Goal: Information Seeking & Learning: Find specific page/section

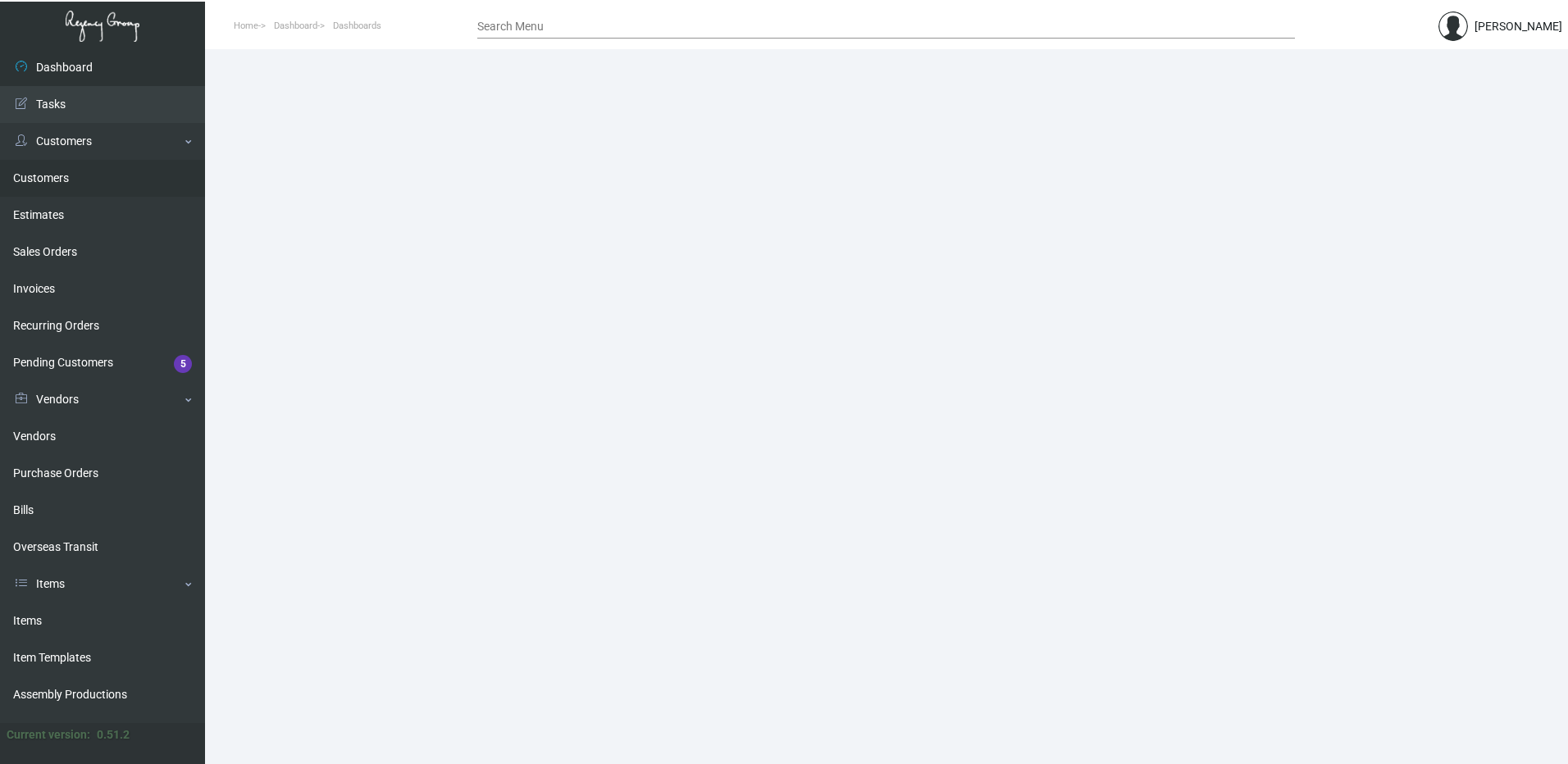
click at [89, 176] on link "Customers" at bounding box center [103, 179] width 205 height 37
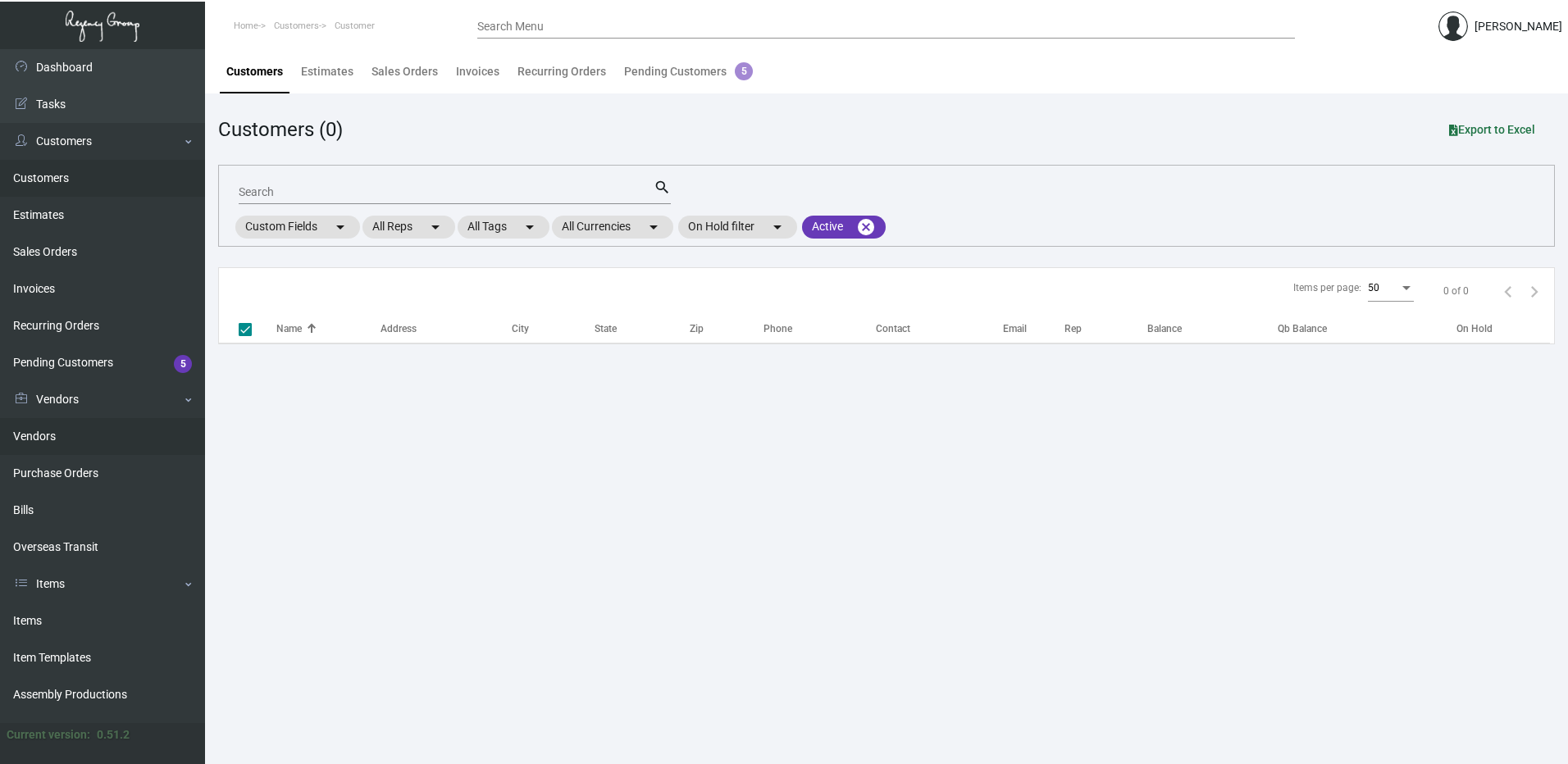
checkbox input "false"
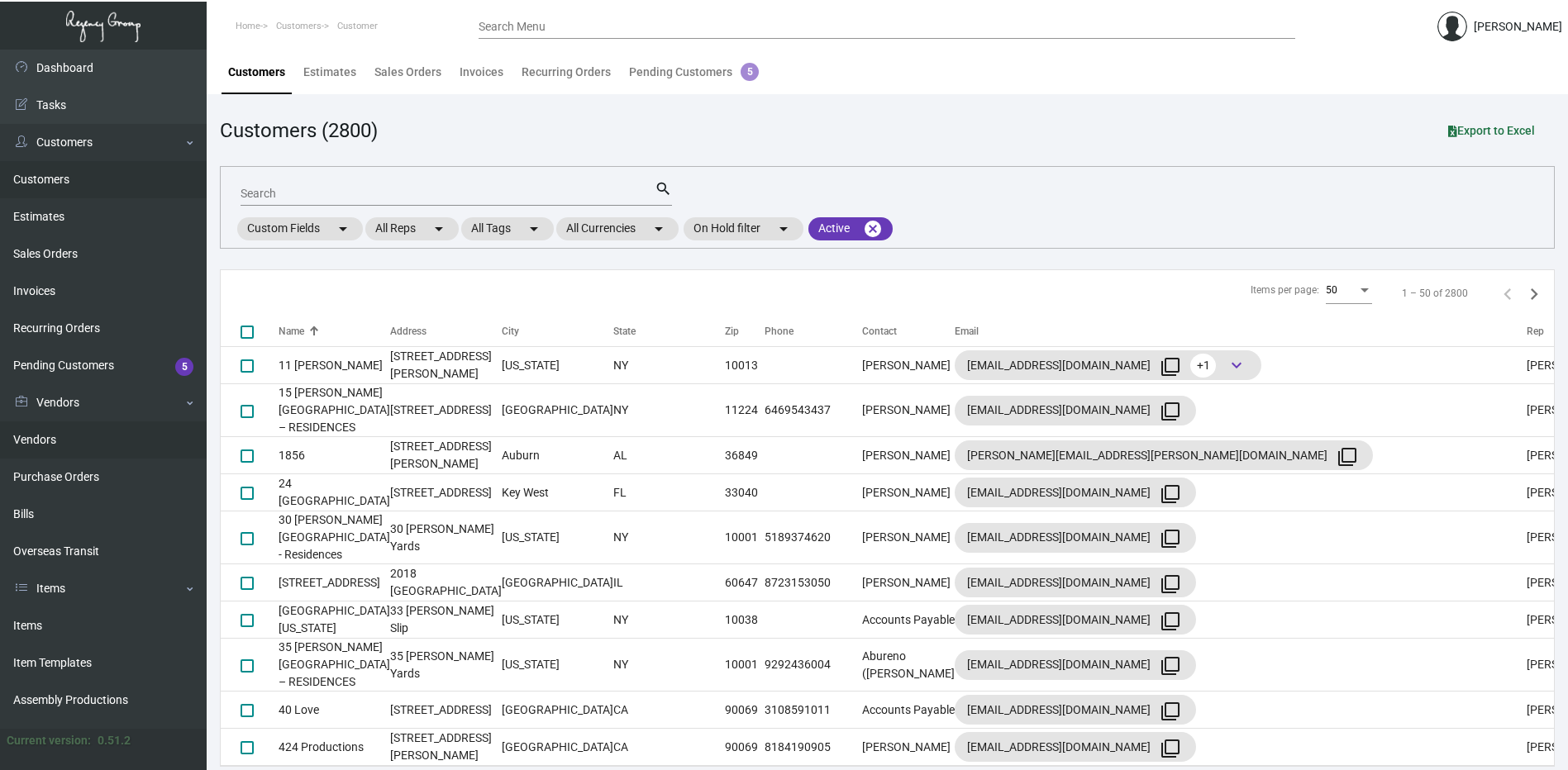
click at [81, 430] on link "Vendors" at bounding box center [103, 440] width 207 height 37
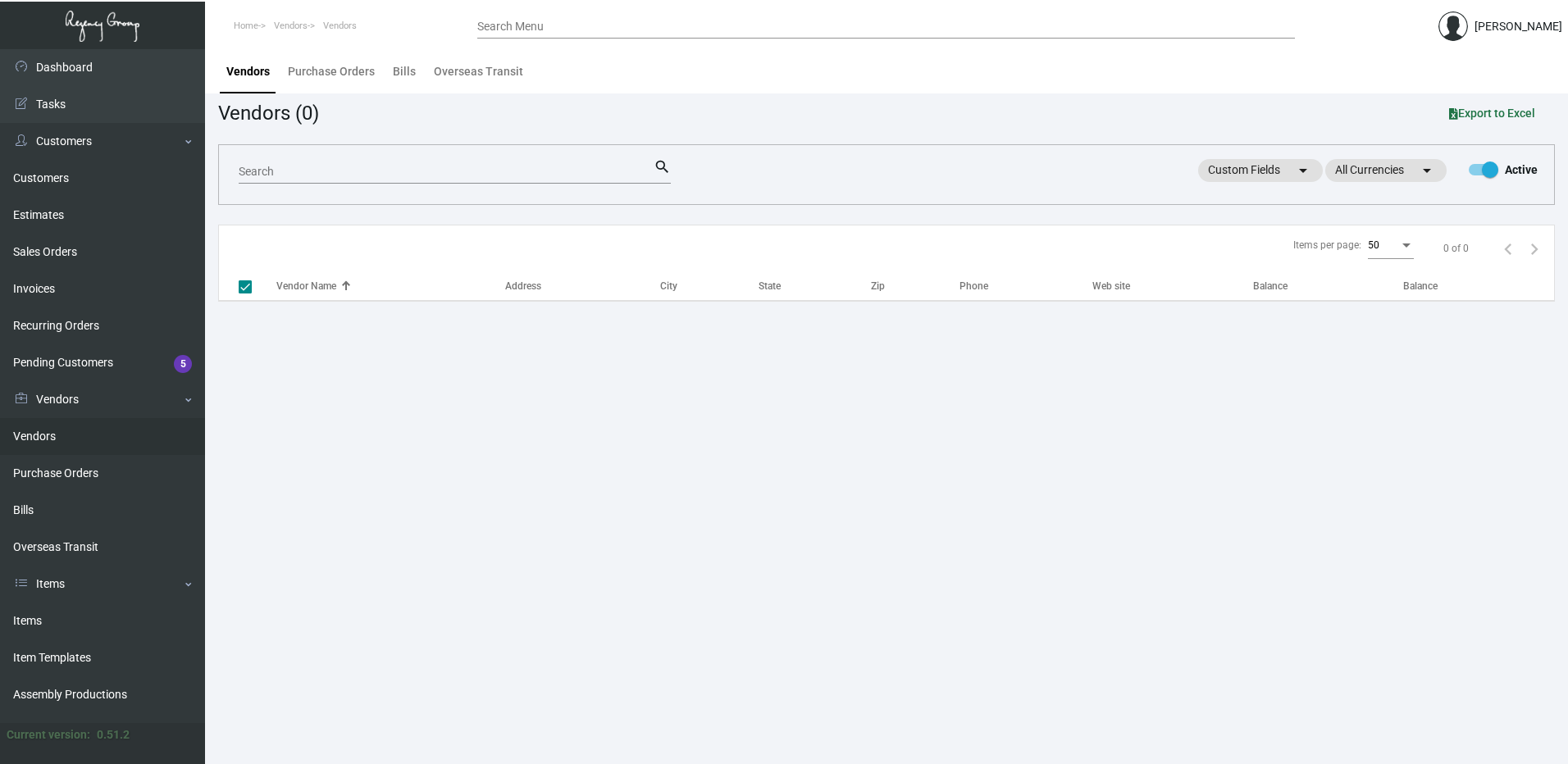
checkbox input "false"
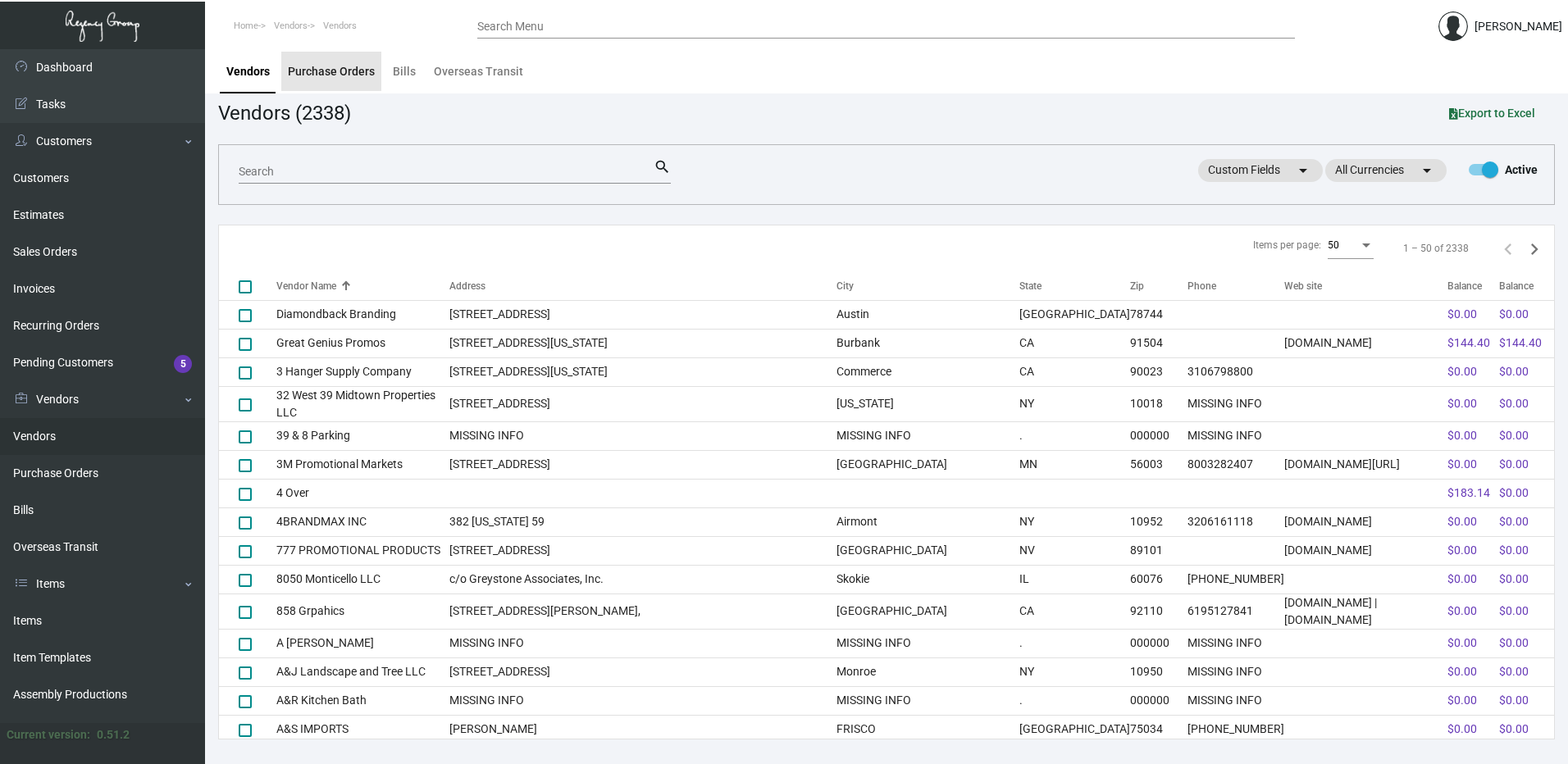
click at [333, 70] on div "Purchase Orders" at bounding box center [332, 71] width 87 height 17
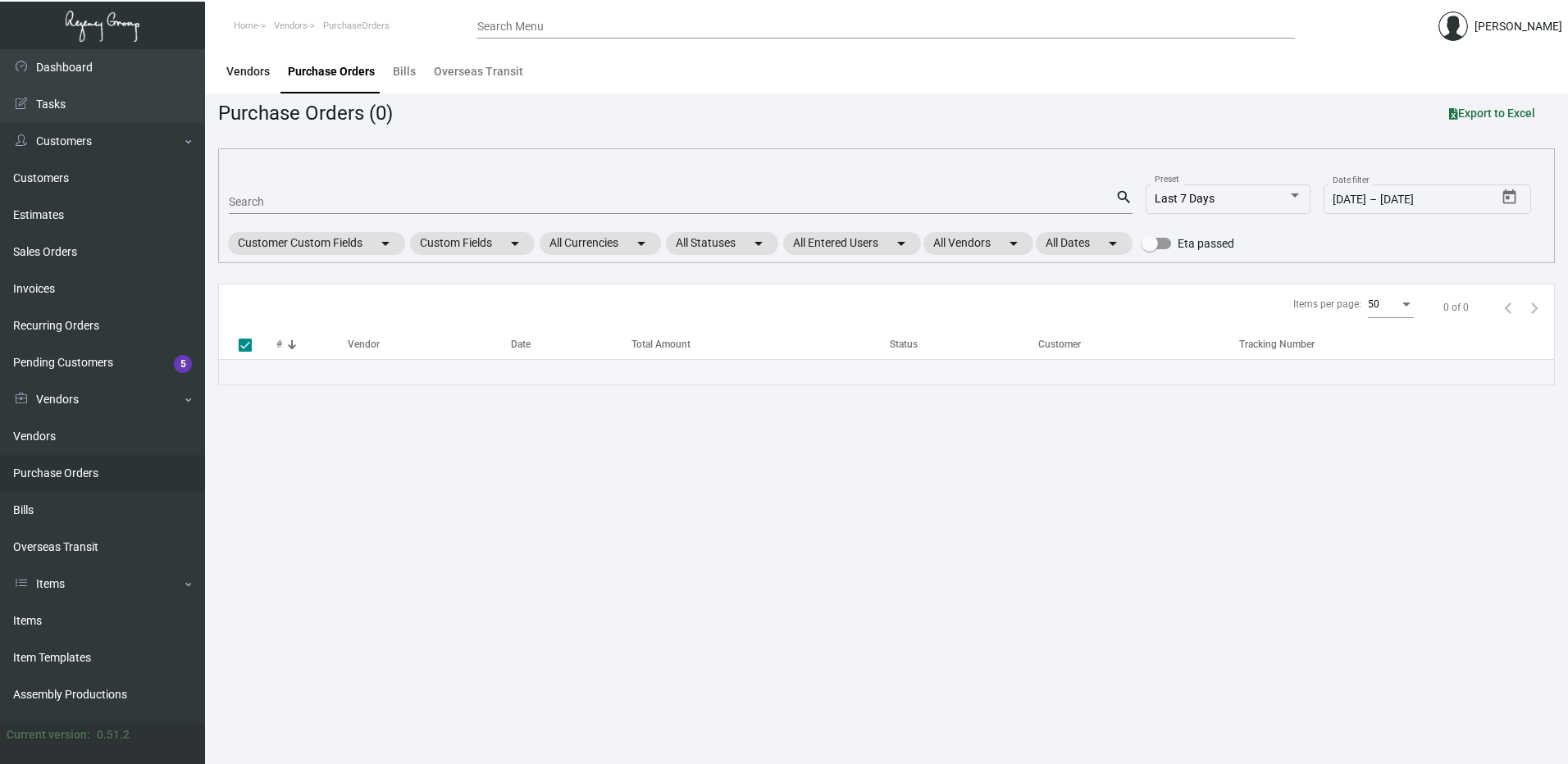
click at [267, 79] on div "Vendors" at bounding box center [248, 71] width 43 height 17
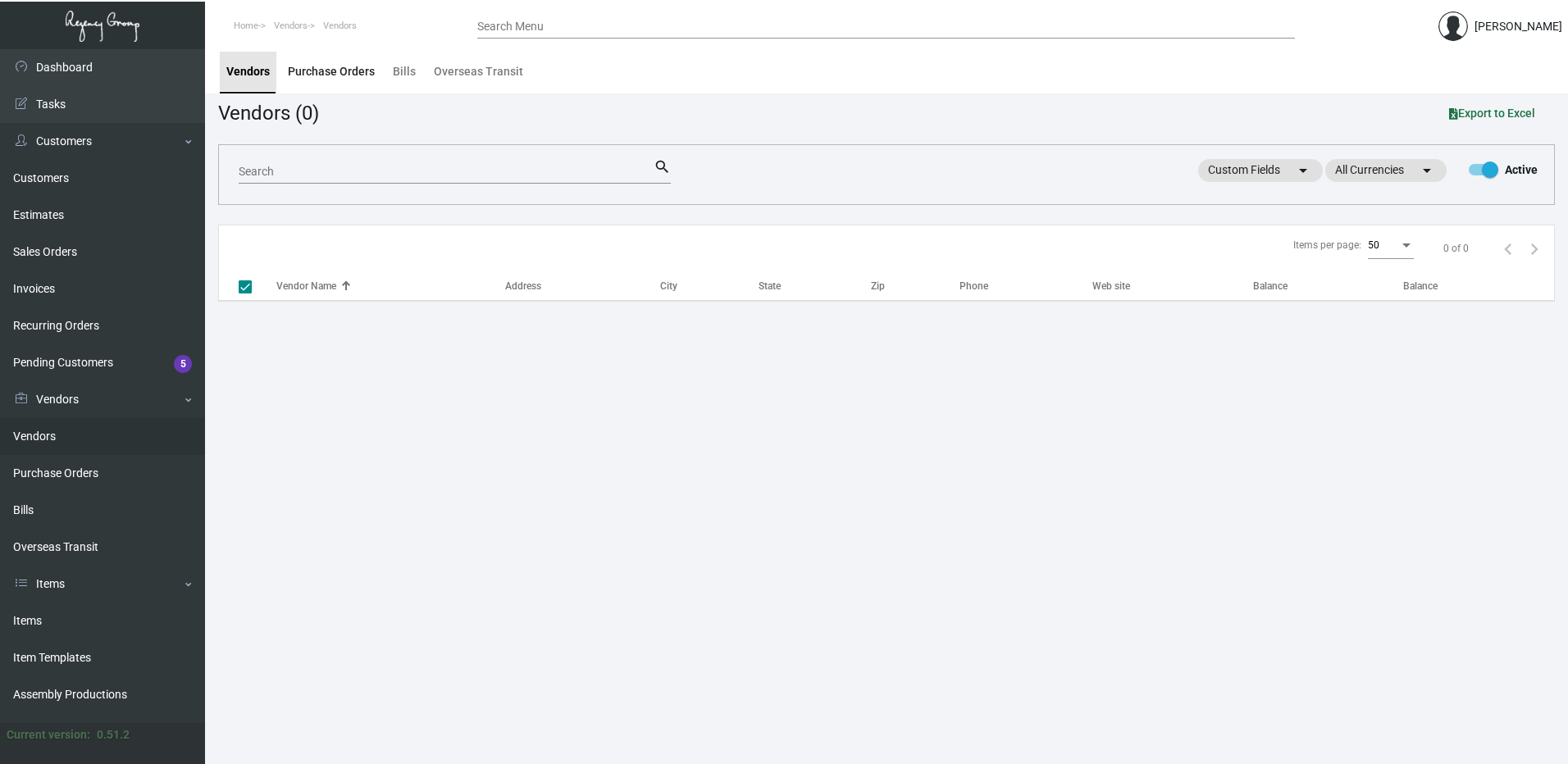
checkbox input "false"
click at [331, 69] on div "Purchase Orders" at bounding box center [332, 71] width 87 height 17
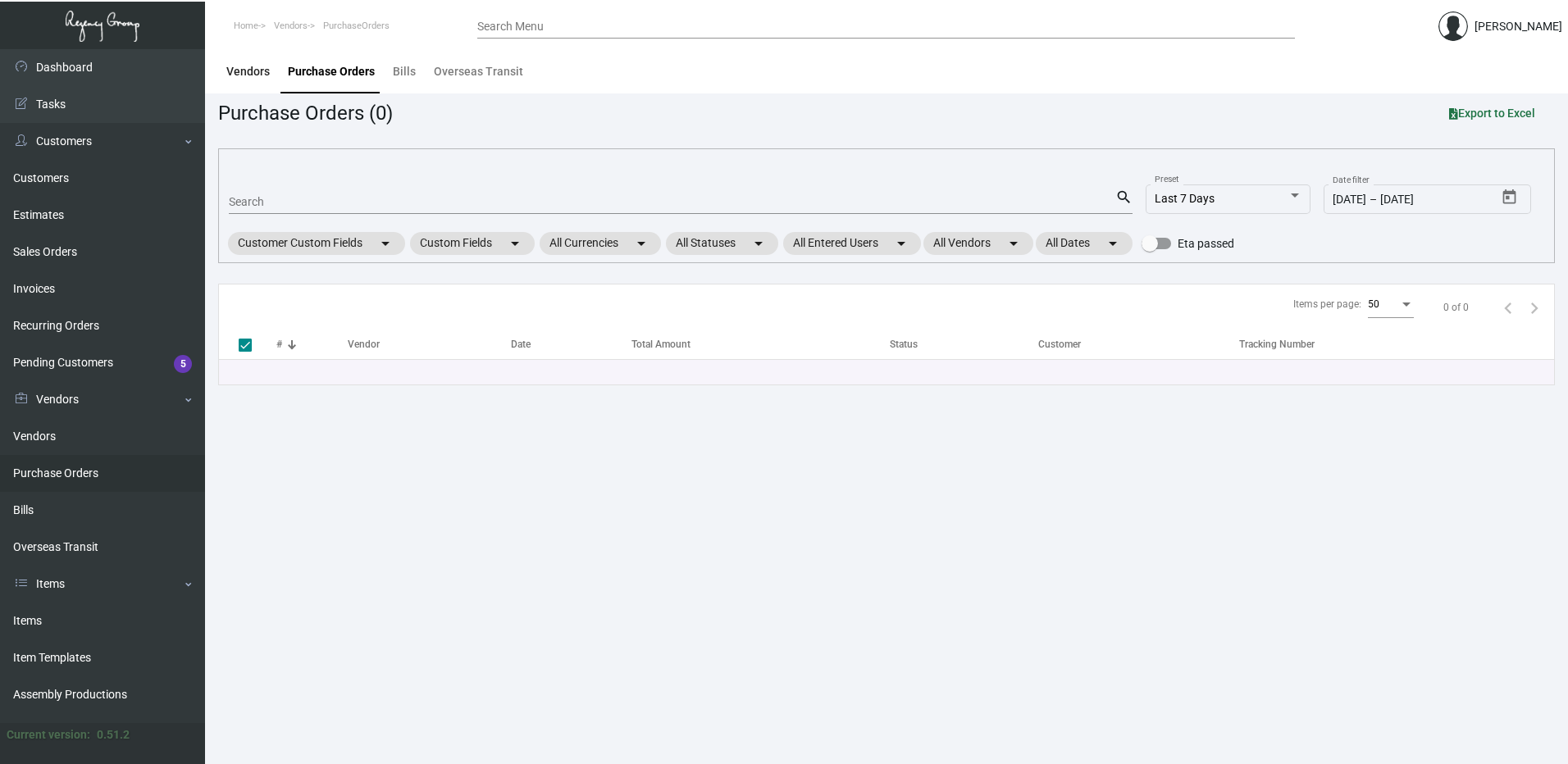
click at [240, 58] on div "Vendors" at bounding box center [249, 71] width 57 height 40
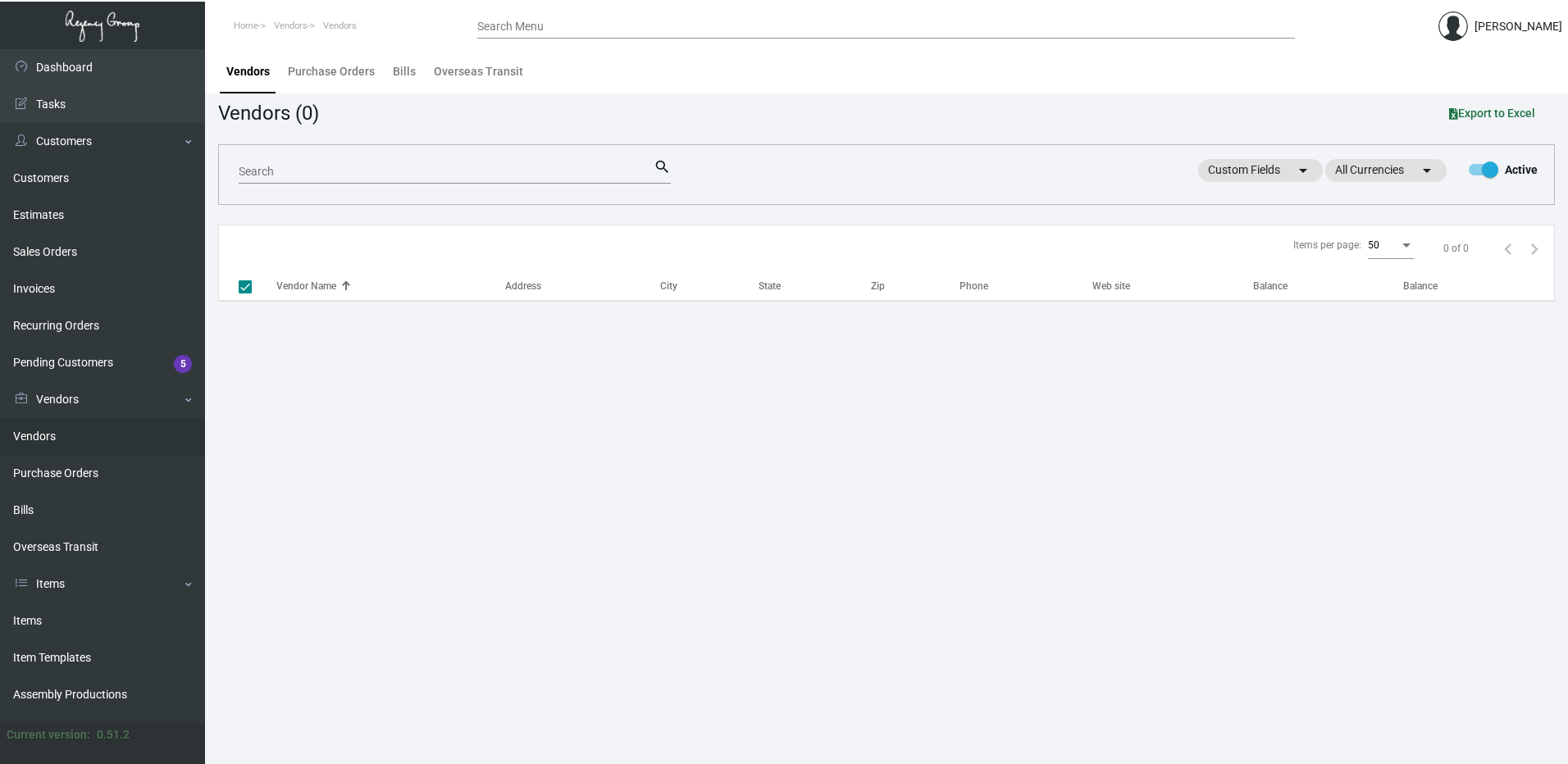
checkbox input "false"
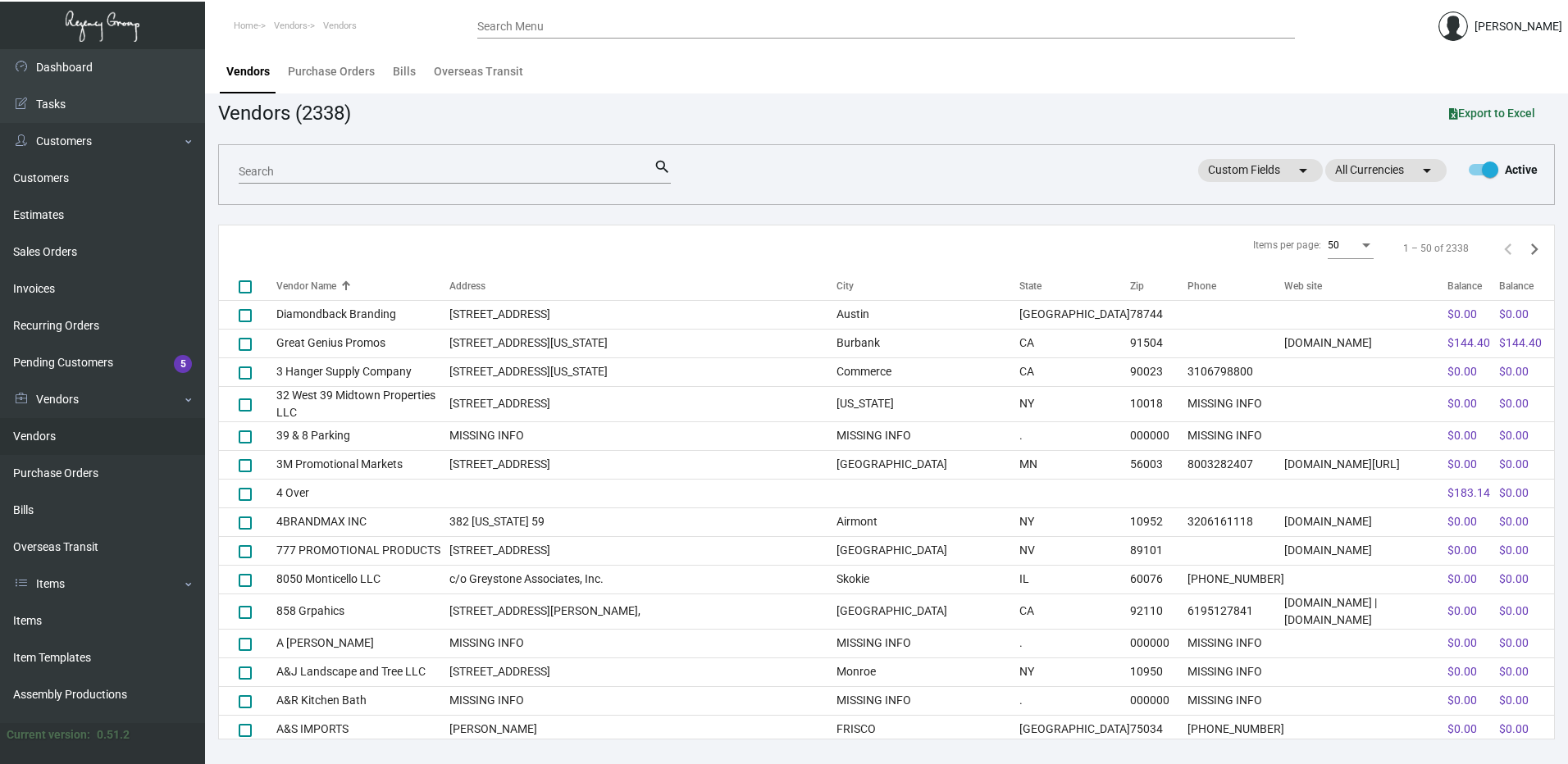
click at [622, 78] on div "Vendors Purchase Orders Bills Overseas Transit" at bounding box center [887, 72] width 1339 height 44
click at [57, 492] on link "Purchase Orders" at bounding box center [103, 474] width 205 height 37
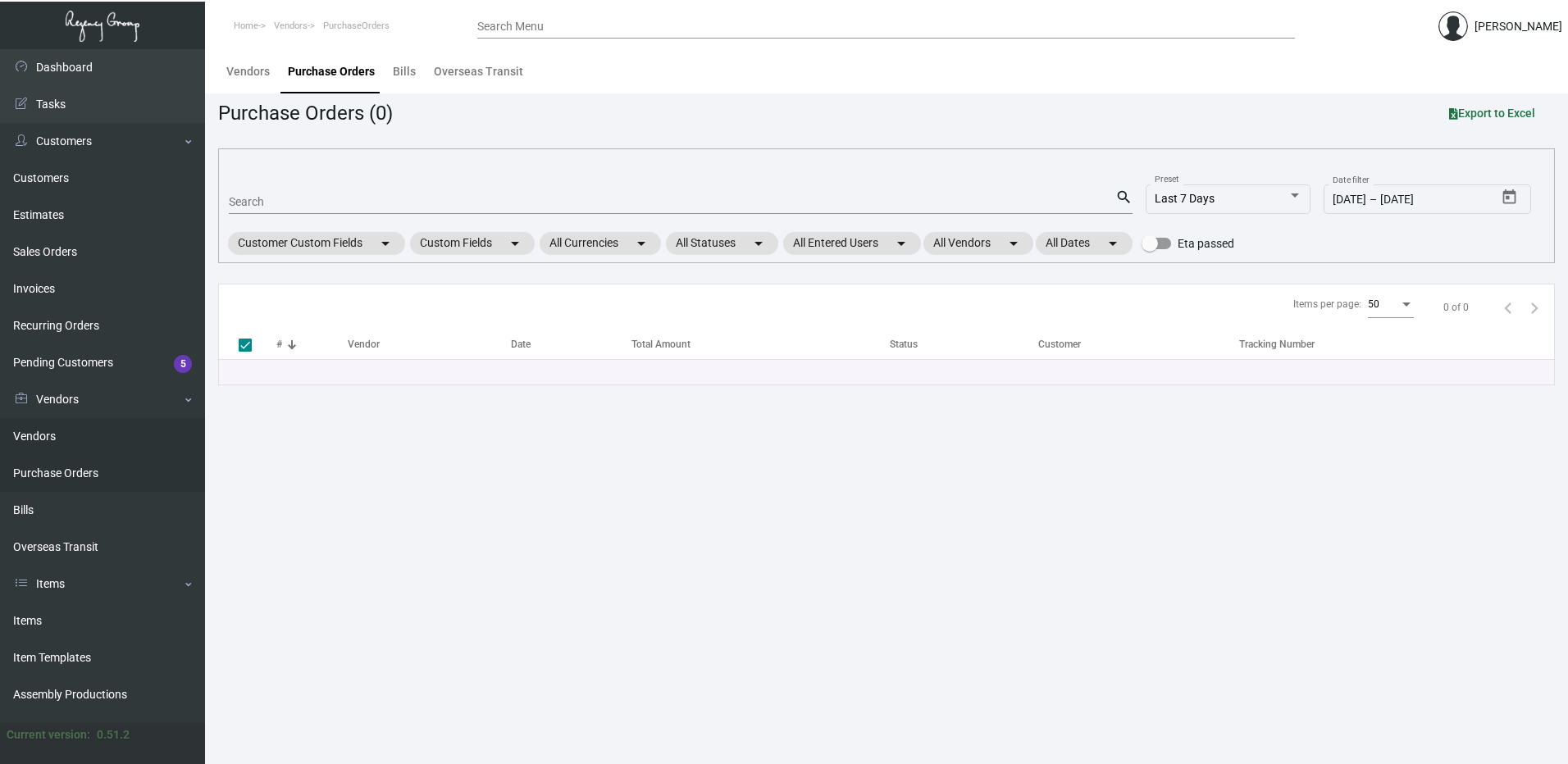
click at [62, 437] on link "Vendors" at bounding box center [103, 437] width 205 height 37
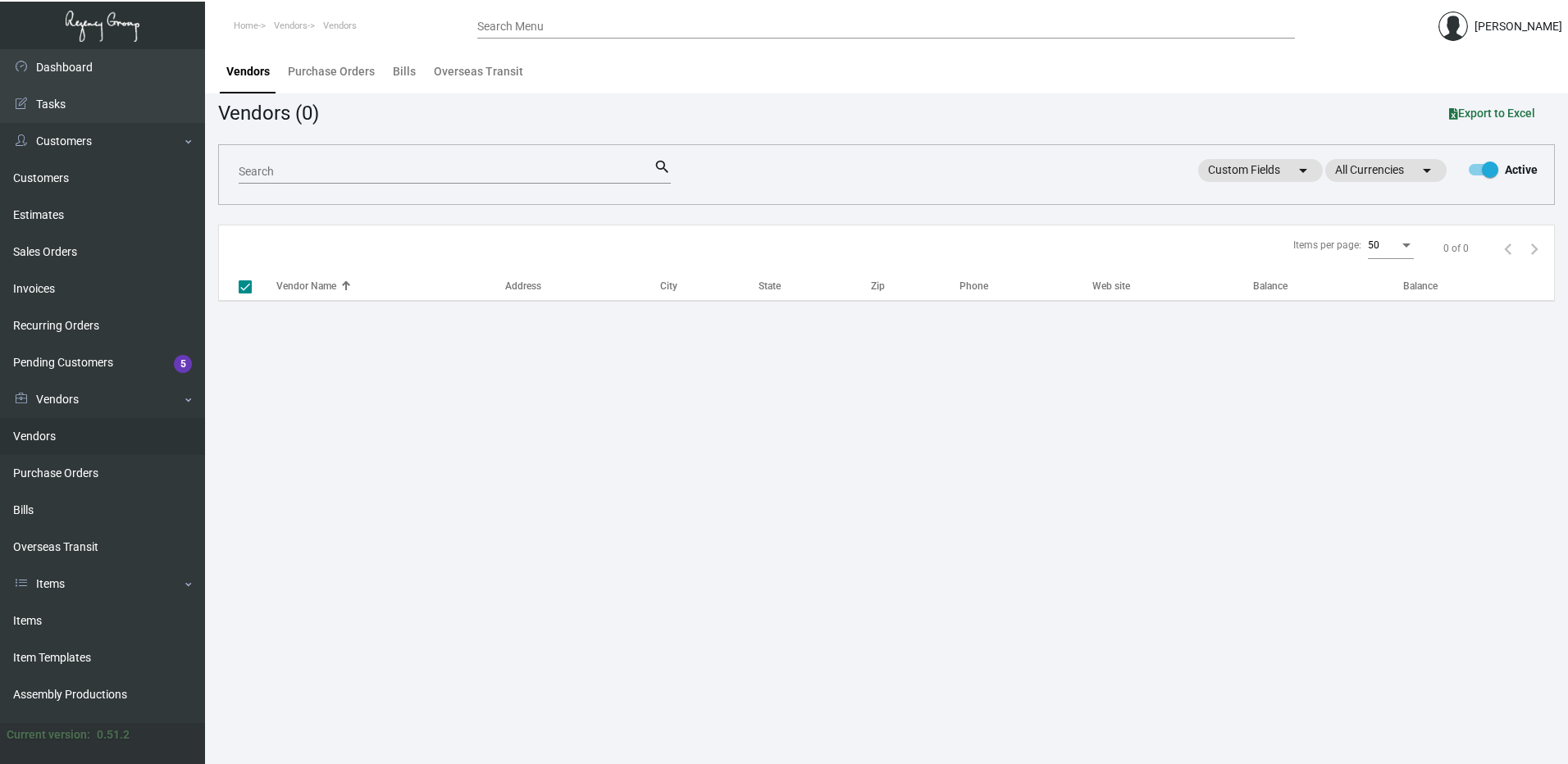
checkbox input "false"
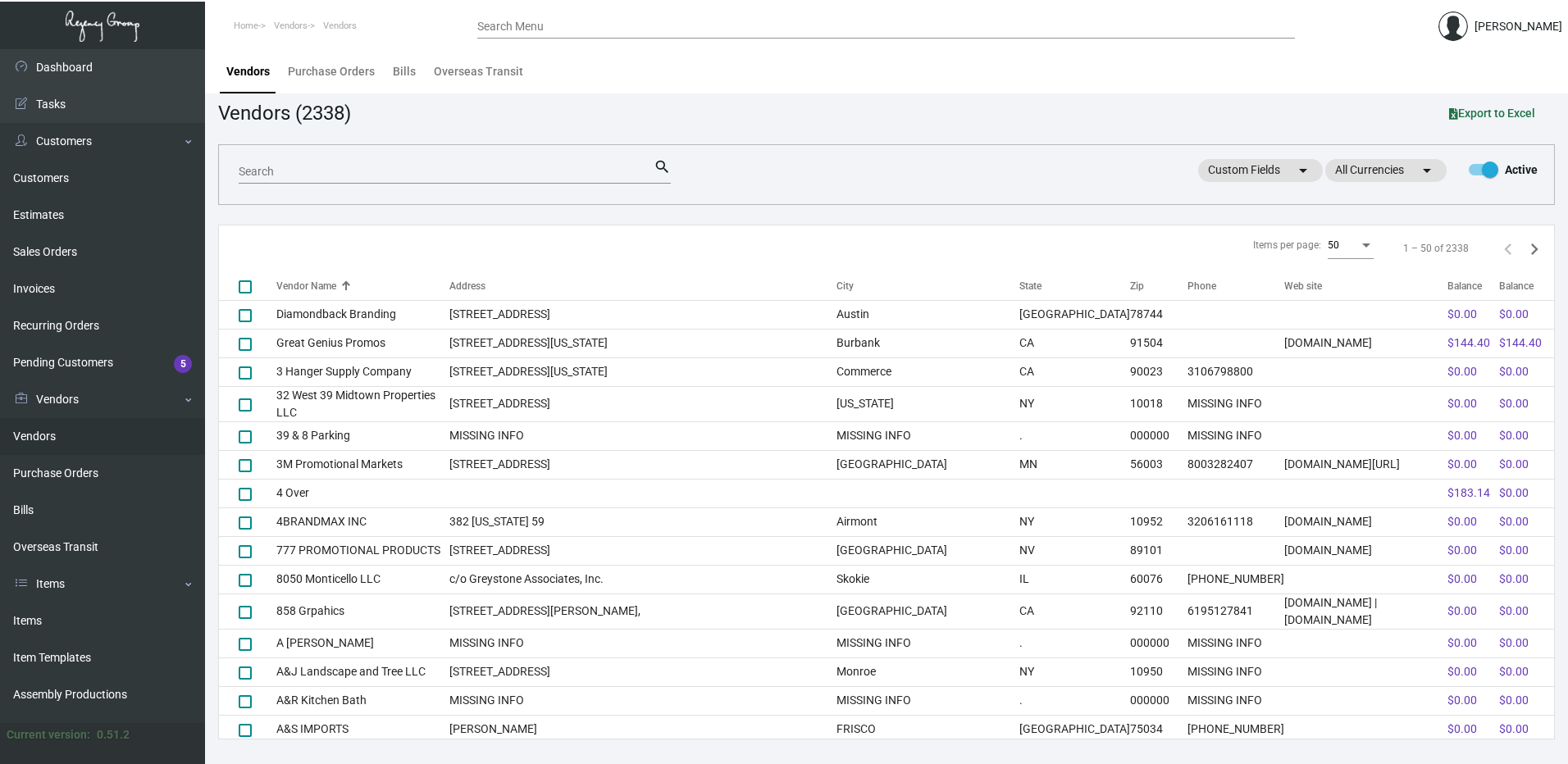
click at [265, 169] on input "Search" at bounding box center [446, 172] width 415 height 13
click at [78, 180] on link "Customers" at bounding box center [103, 179] width 205 height 37
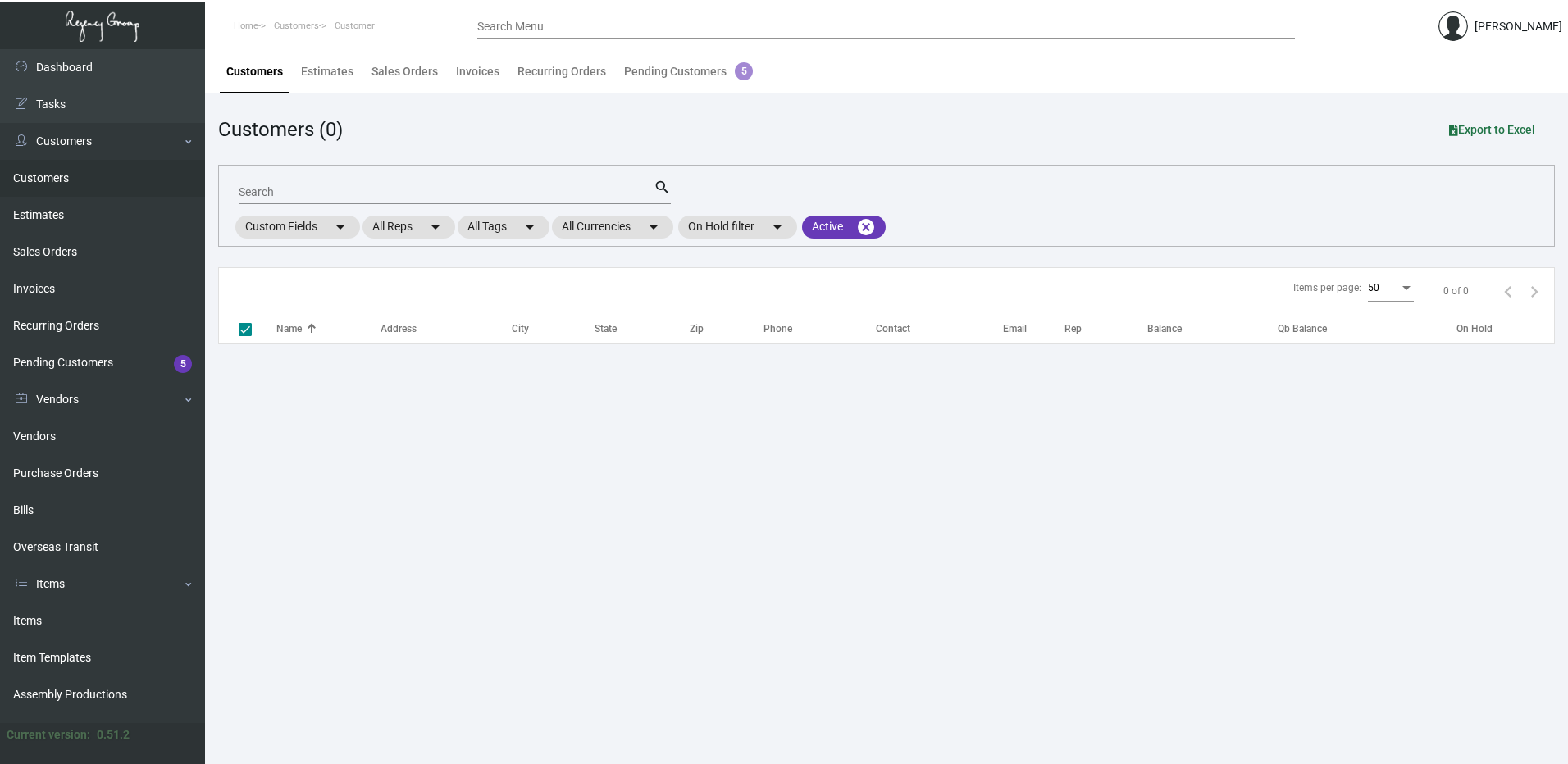
checkbox input "false"
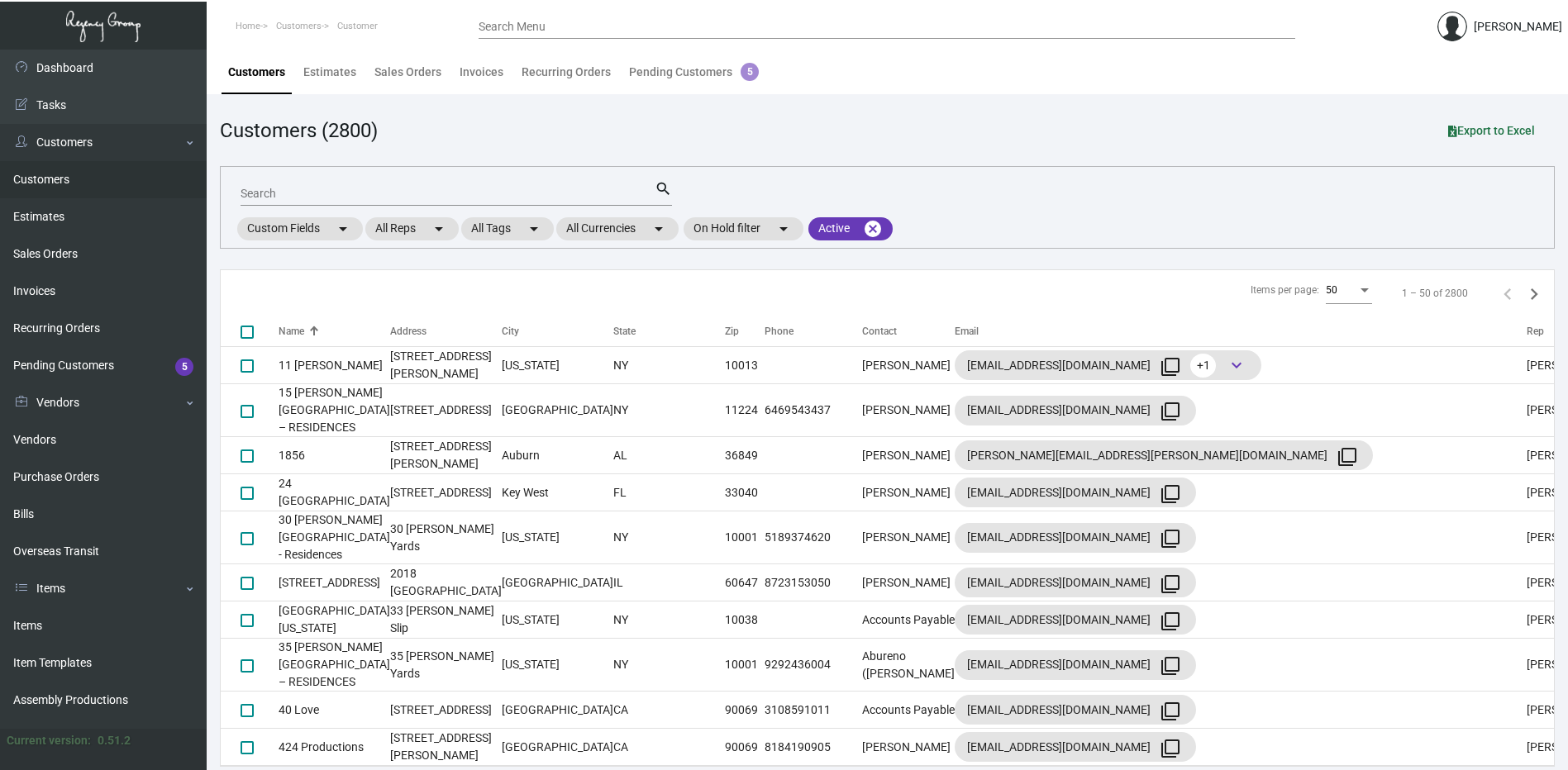
click at [312, 188] on input "Search" at bounding box center [447, 194] width 415 height 13
type input "rockstar"
checkbox input "true"
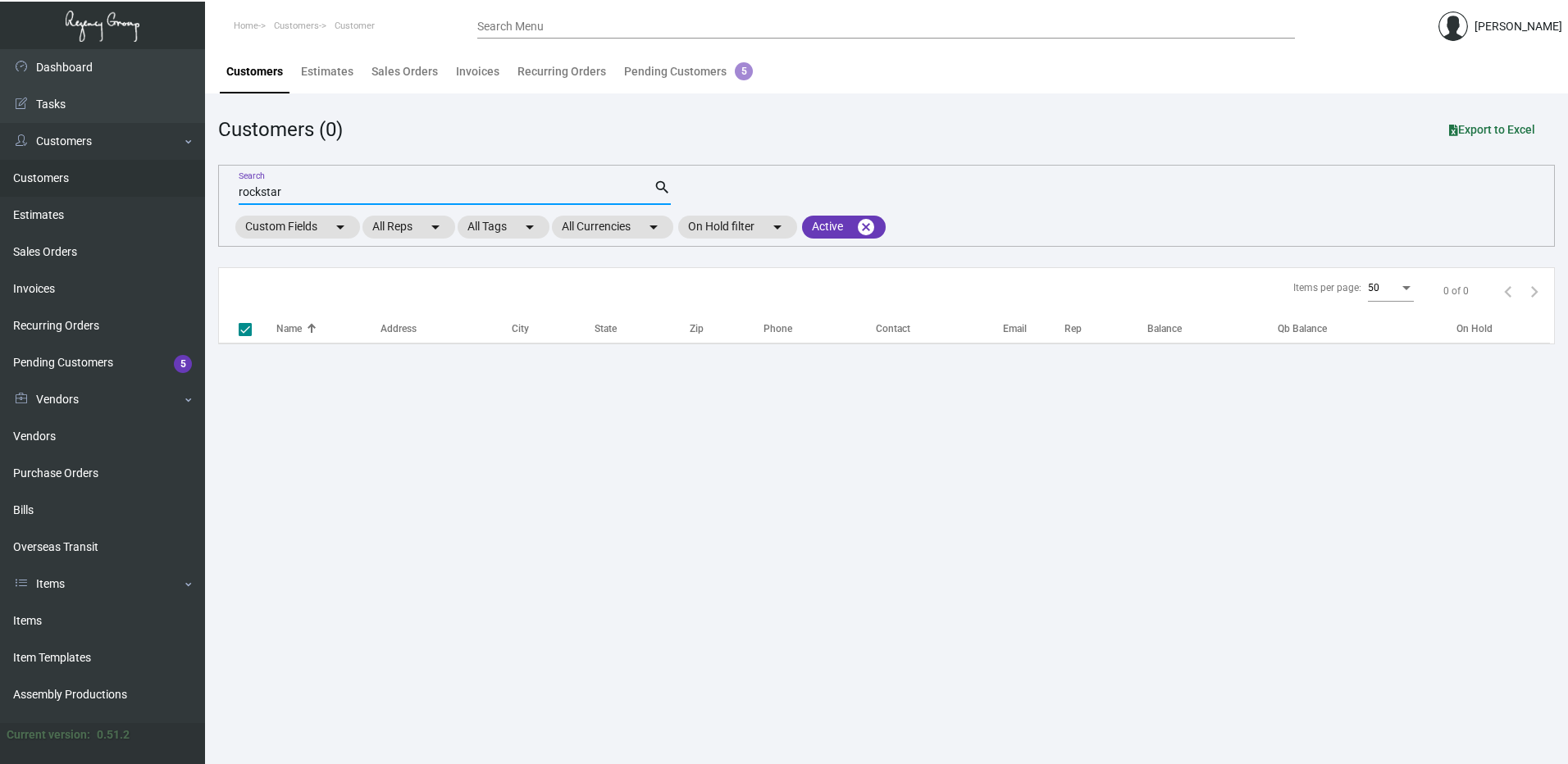
click at [262, 188] on input "rockstar" at bounding box center [446, 193] width 415 height 13
type input "rock star"
checkbox input "false"
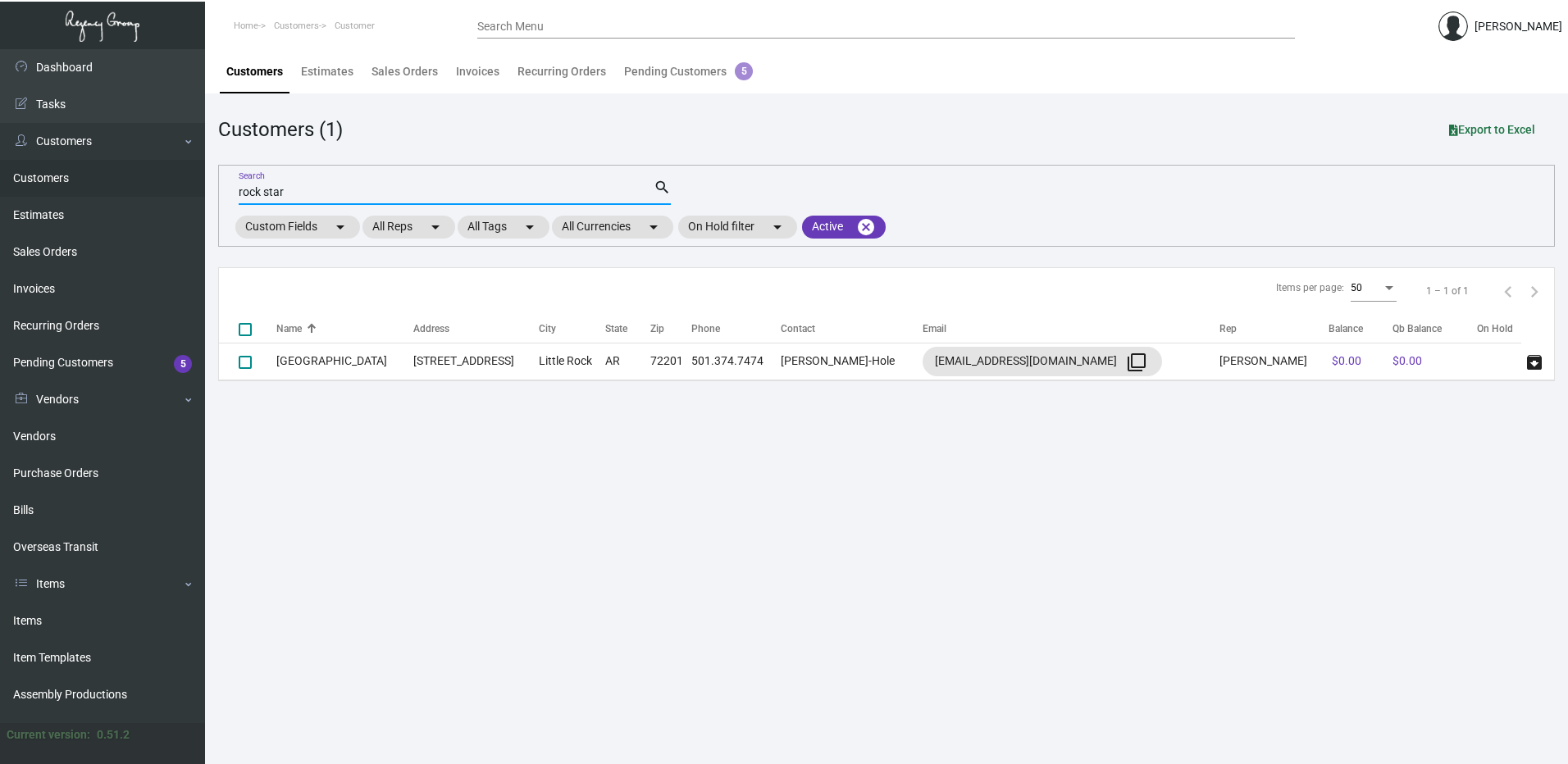
type input "rock star"
